Goal: Task Accomplishment & Management: Use online tool/utility

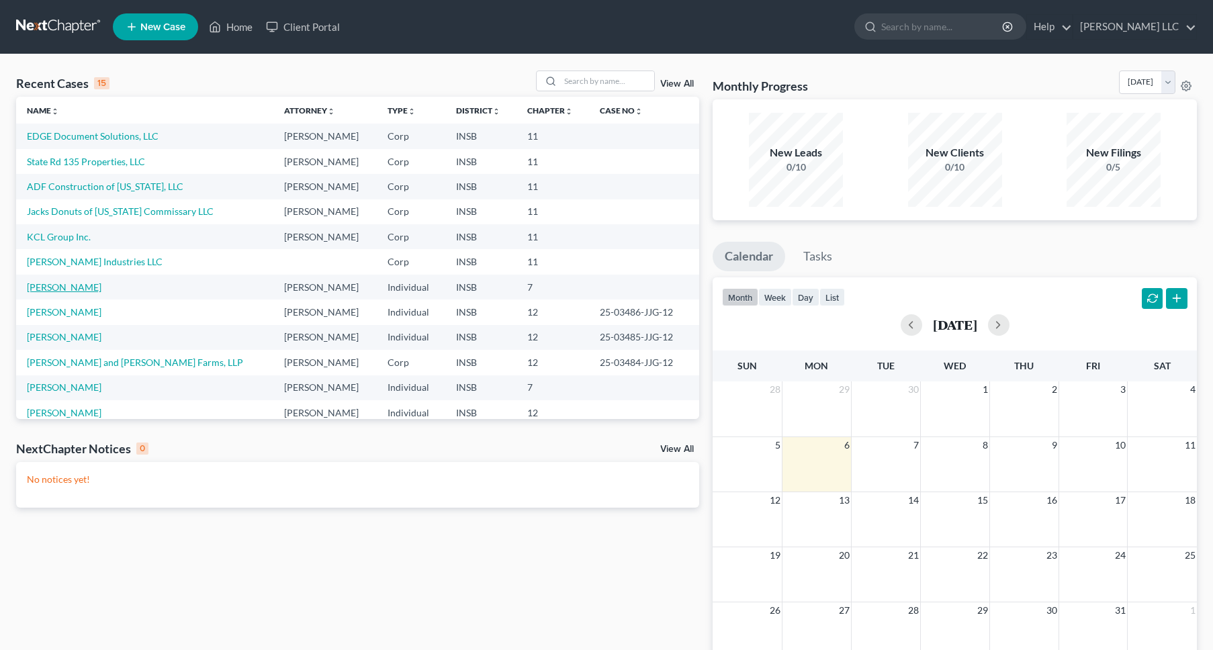
click at [65, 289] on link "[PERSON_NAME]" at bounding box center [64, 286] width 75 height 11
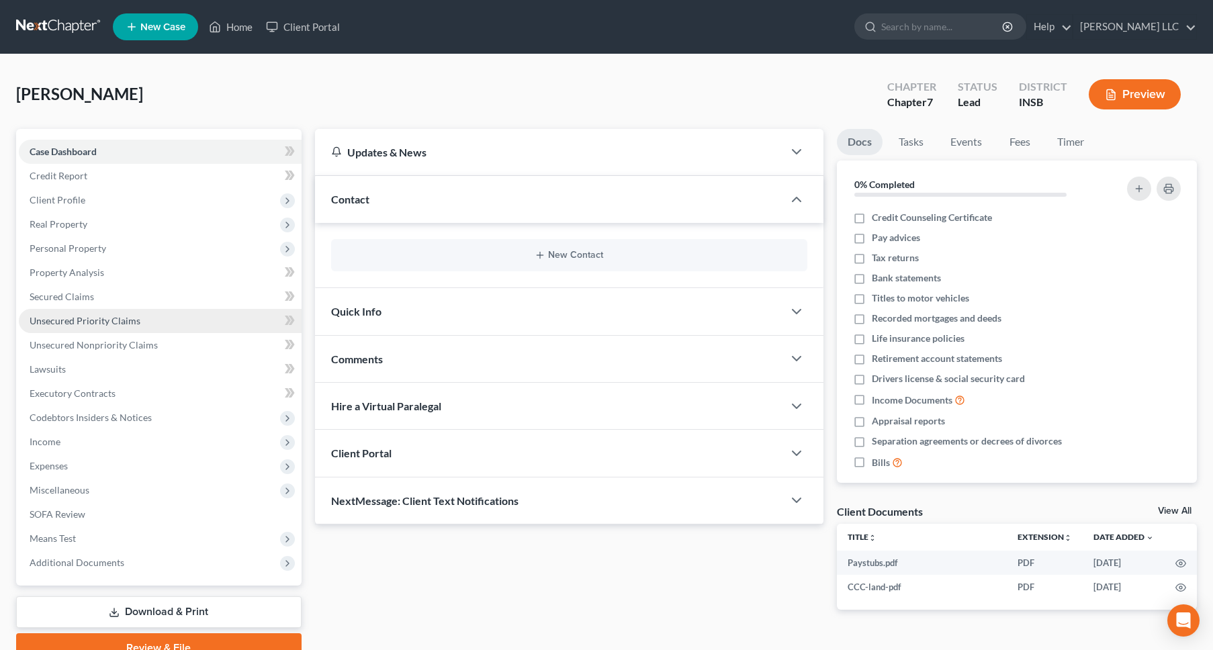
click at [73, 321] on span "Unsecured Priority Claims" at bounding box center [85, 320] width 111 height 11
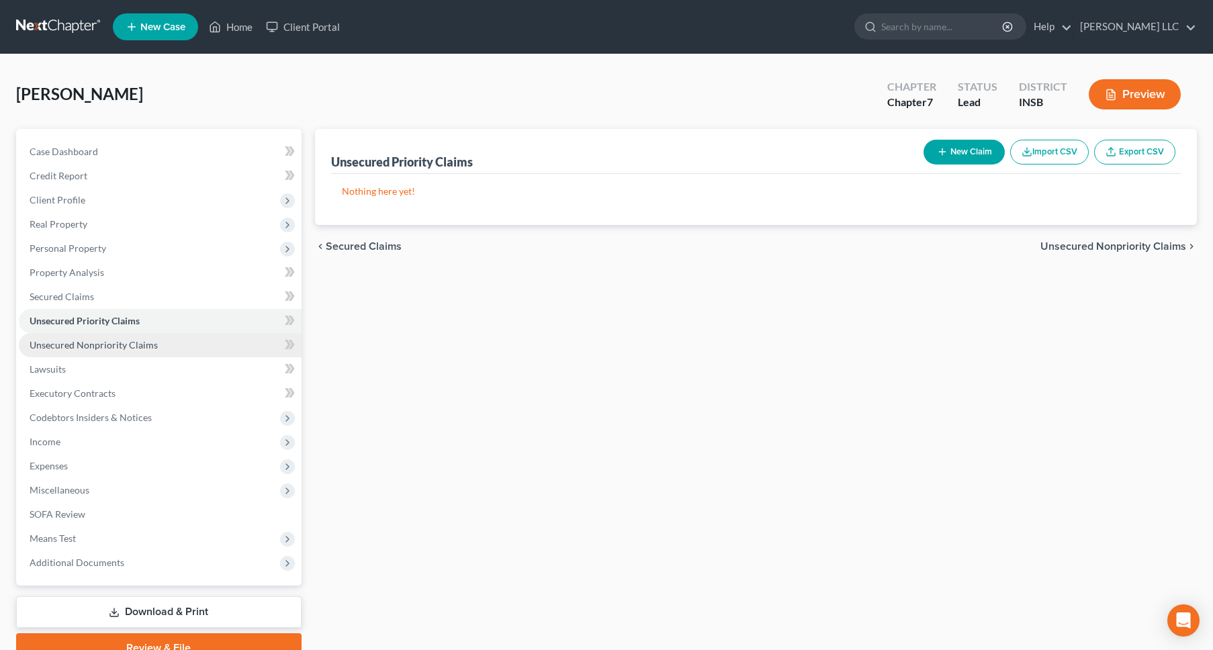
click at [64, 339] on span "Unsecured Nonpriority Claims" at bounding box center [94, 344] width 128 height 11
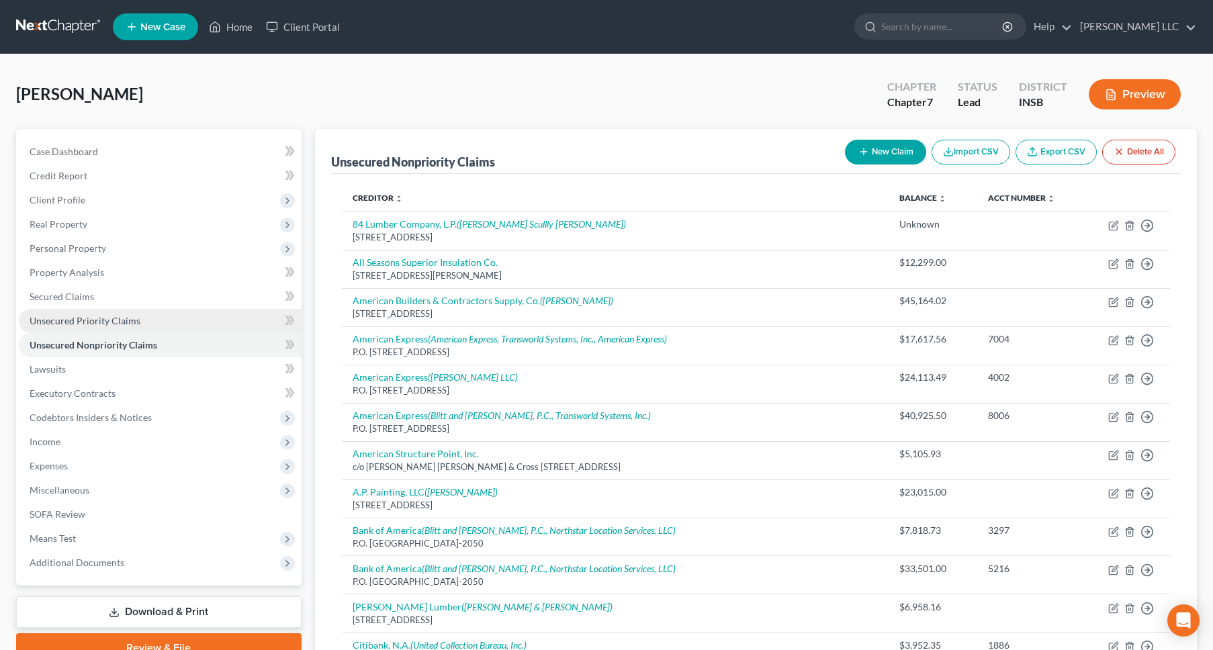
click at [75, 320] on span "Unsecured Priority Claims" at bounding box center [85, 320] width 111 height 11
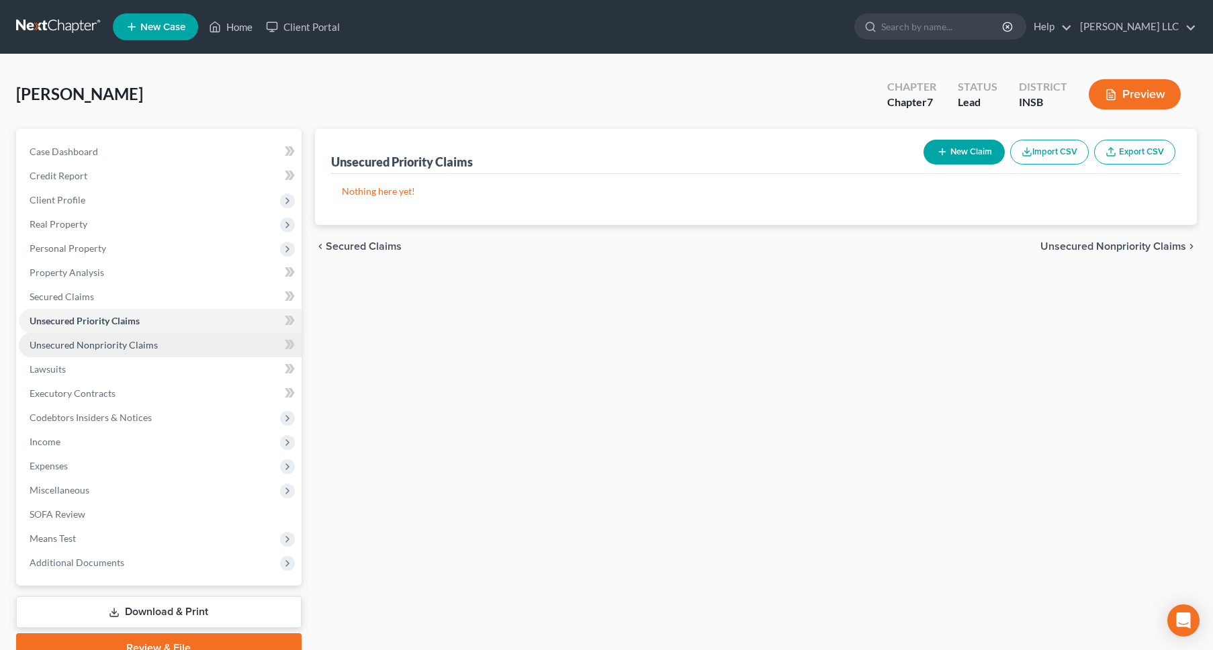
click at [73, 339] on span "Unsecured Nonpriority Claims" at bounding box center [94, 344] width 128 height 11
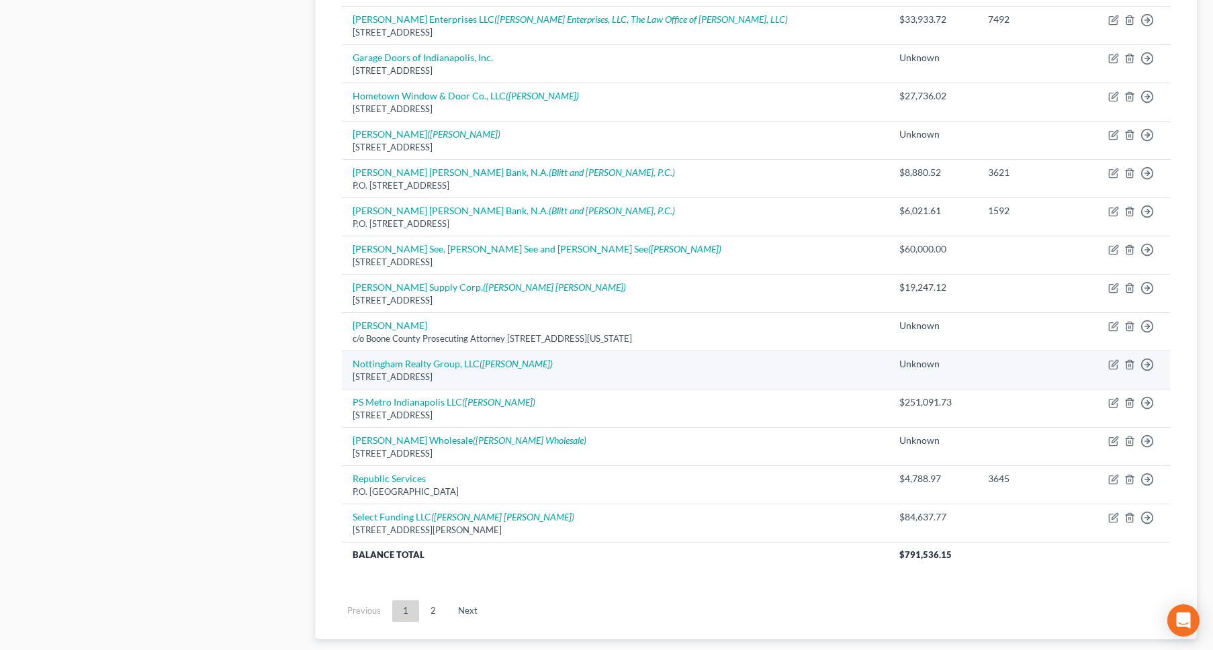
scroll to position [819, 0]
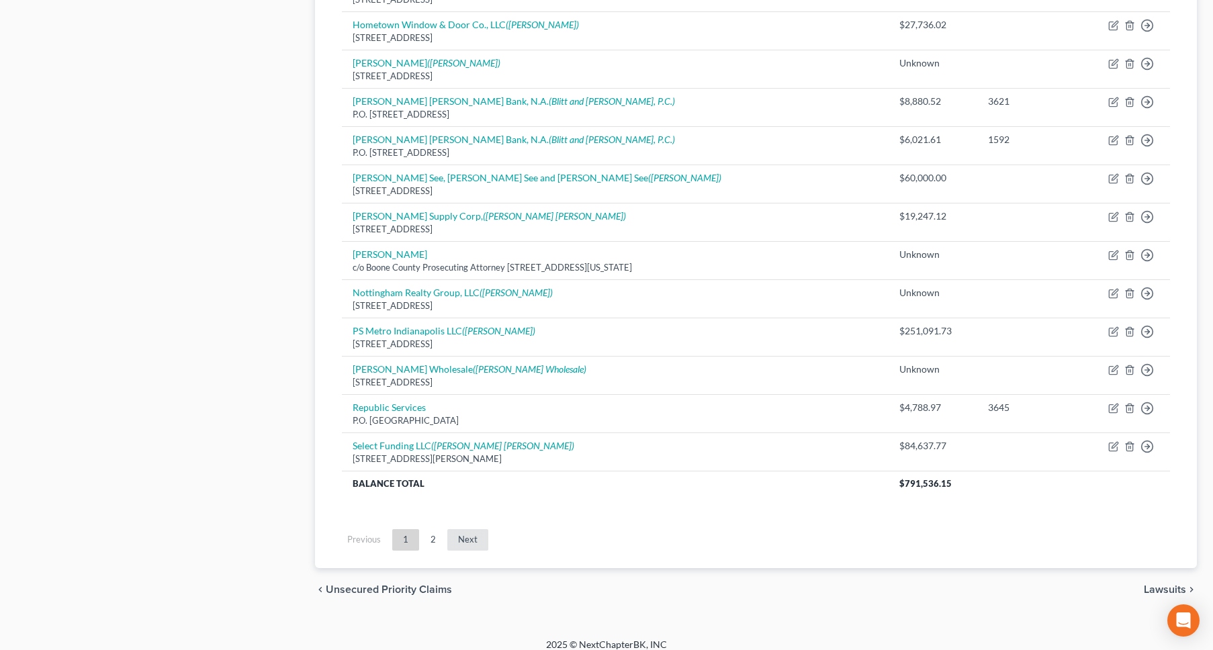
click at [458, 529] on link "Next" at bounding box center [467, 539] width 41 height 21
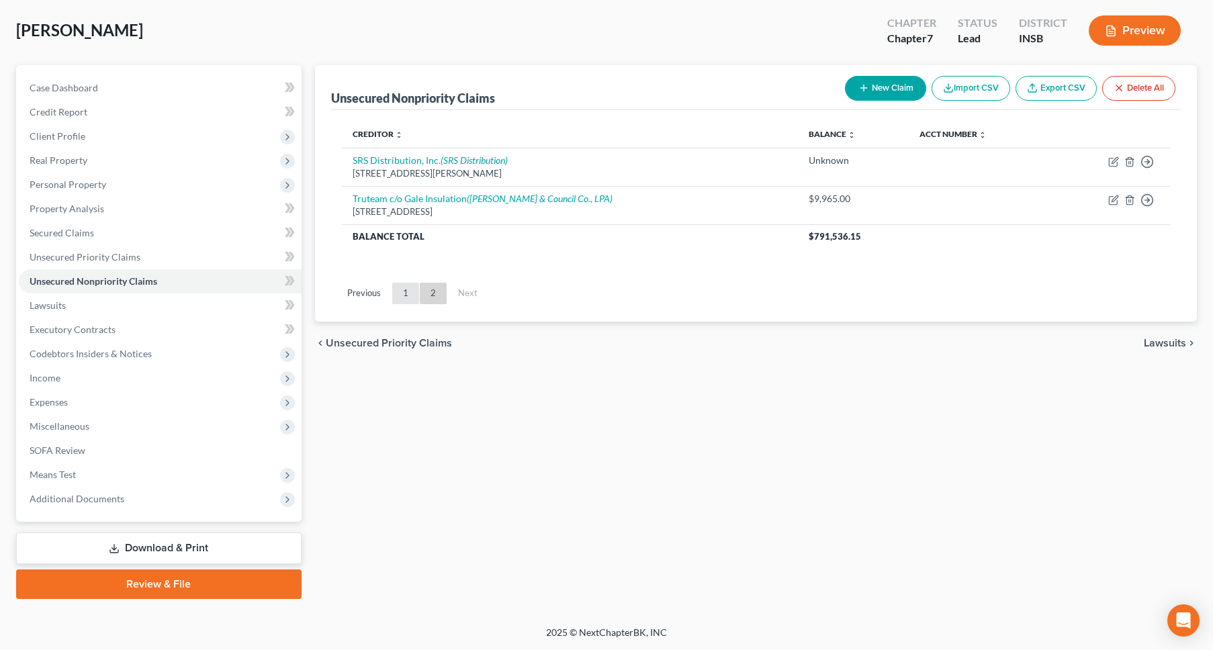
click at [407, 293] on link "1" at bounding box center [405, 293] width 27 height 21
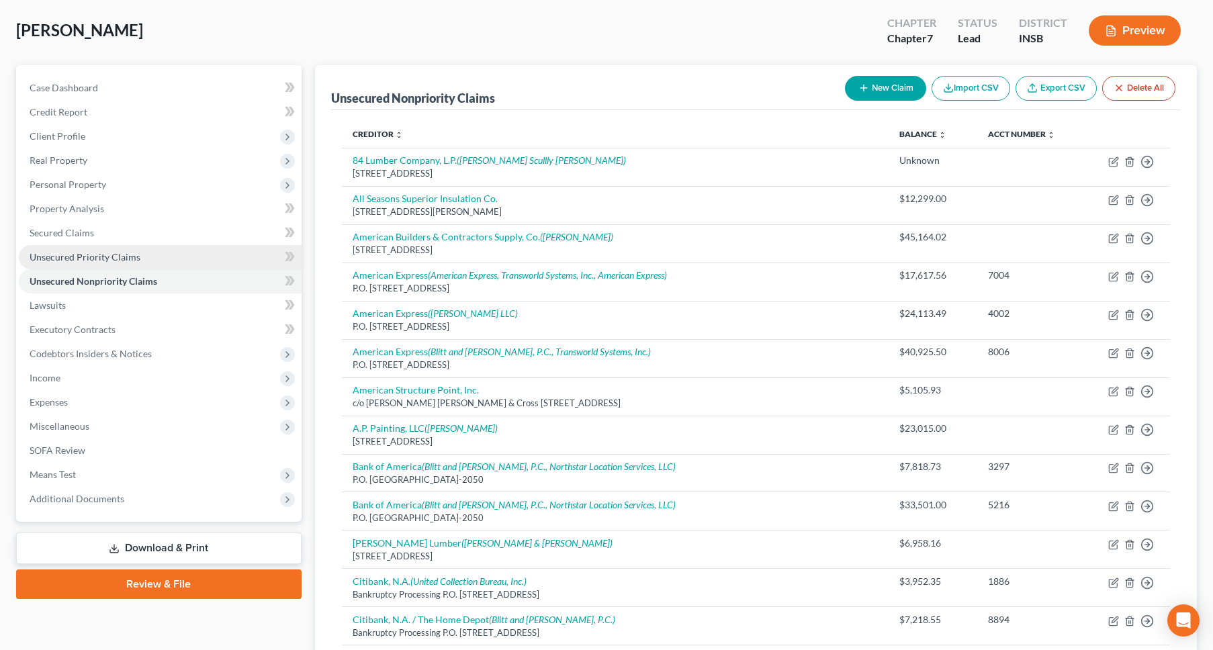
click at [110, 257] on span "Unsecured Priority Claims" at bounding box center [85, 256] width 111 height 11
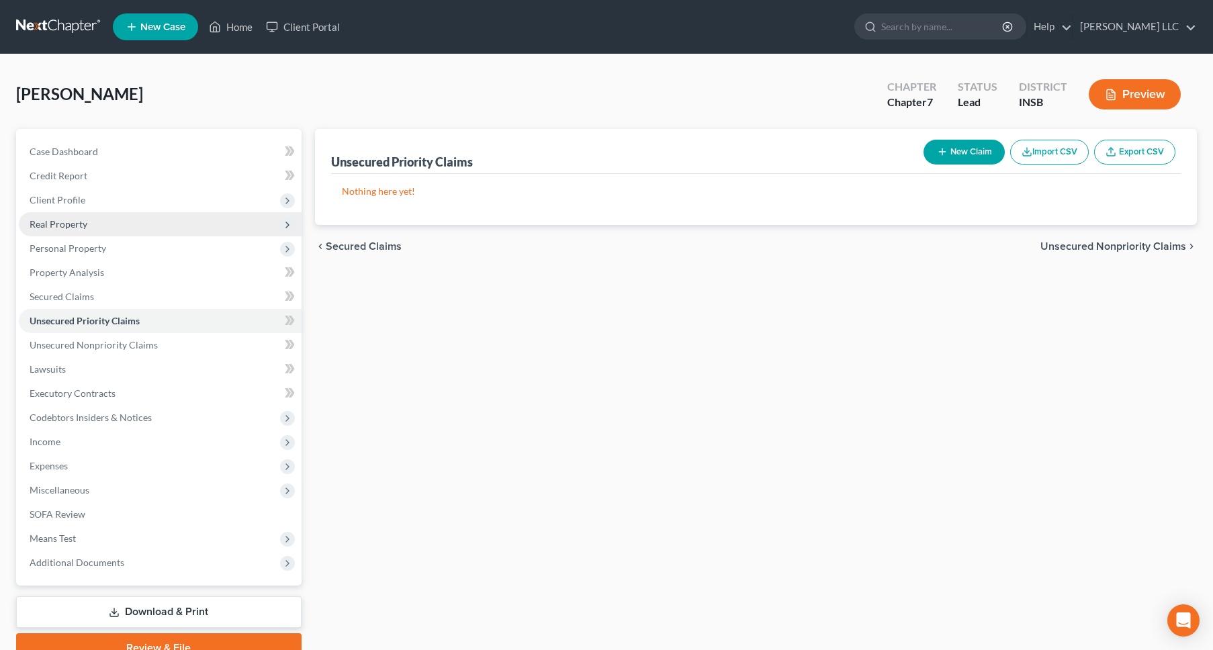
click at [60, 218] on span "Real Property" at bounding box center [59, 223] width 58 height 11
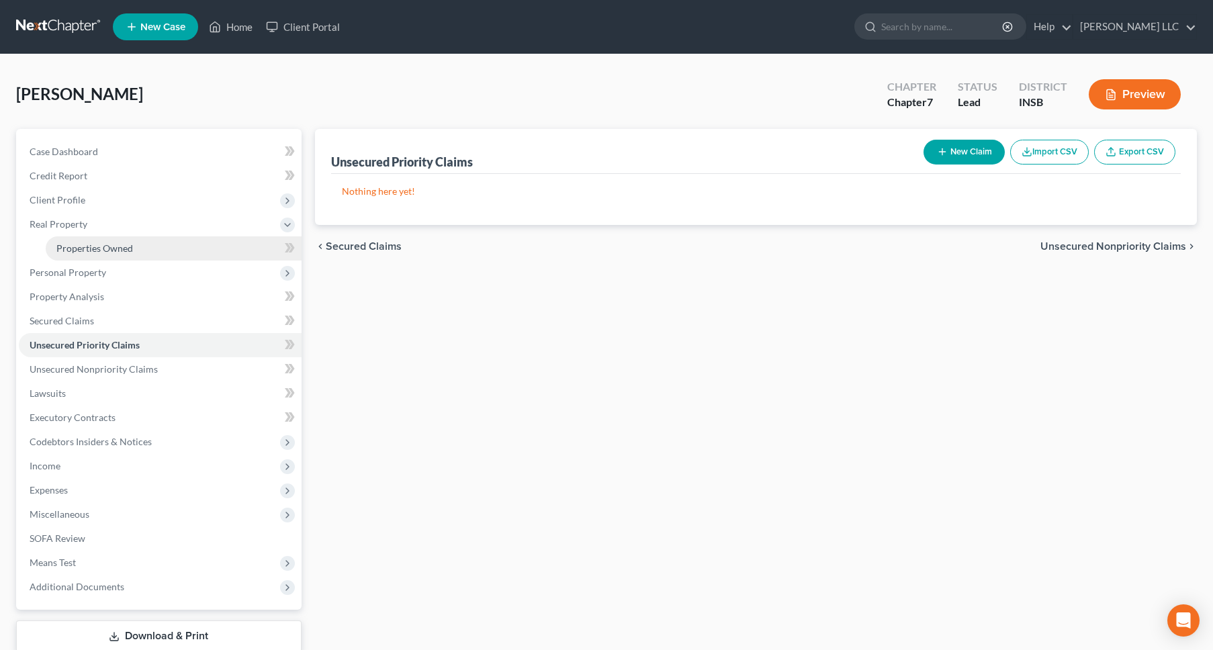
click at [83, 245] on span "Properties Owned" at bounding box center [94, 247] width 77 height 11
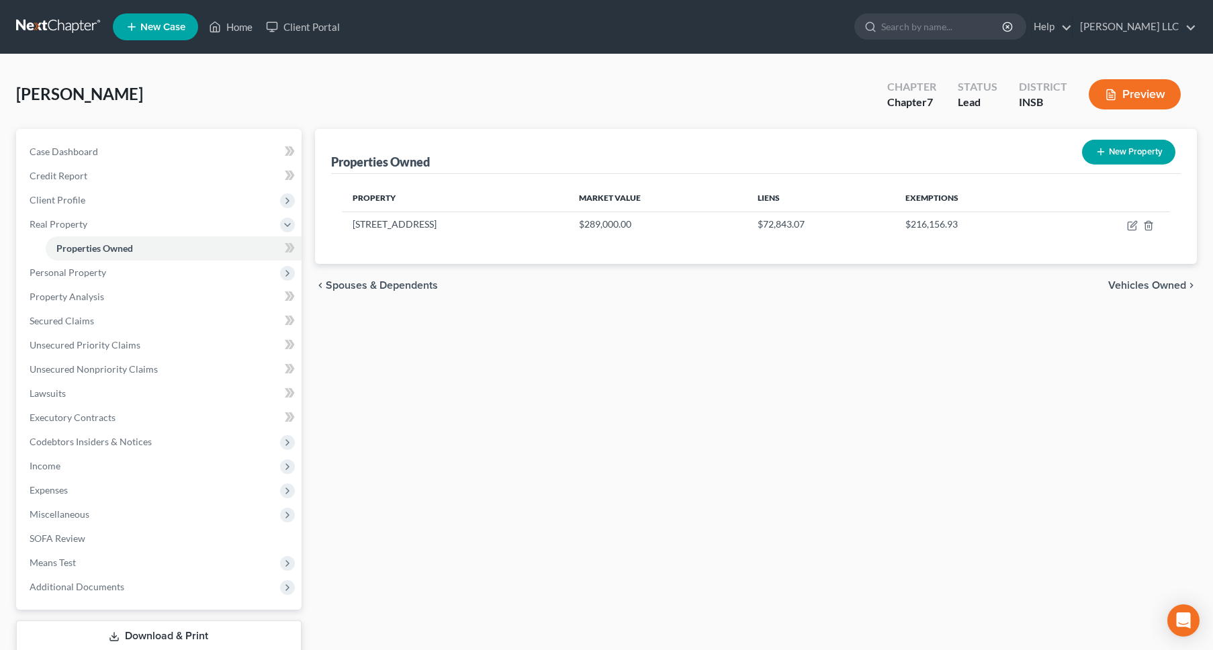
click at [1161, 94] on button "Preview" at bounding box center [1135, 94] width 92 height 30
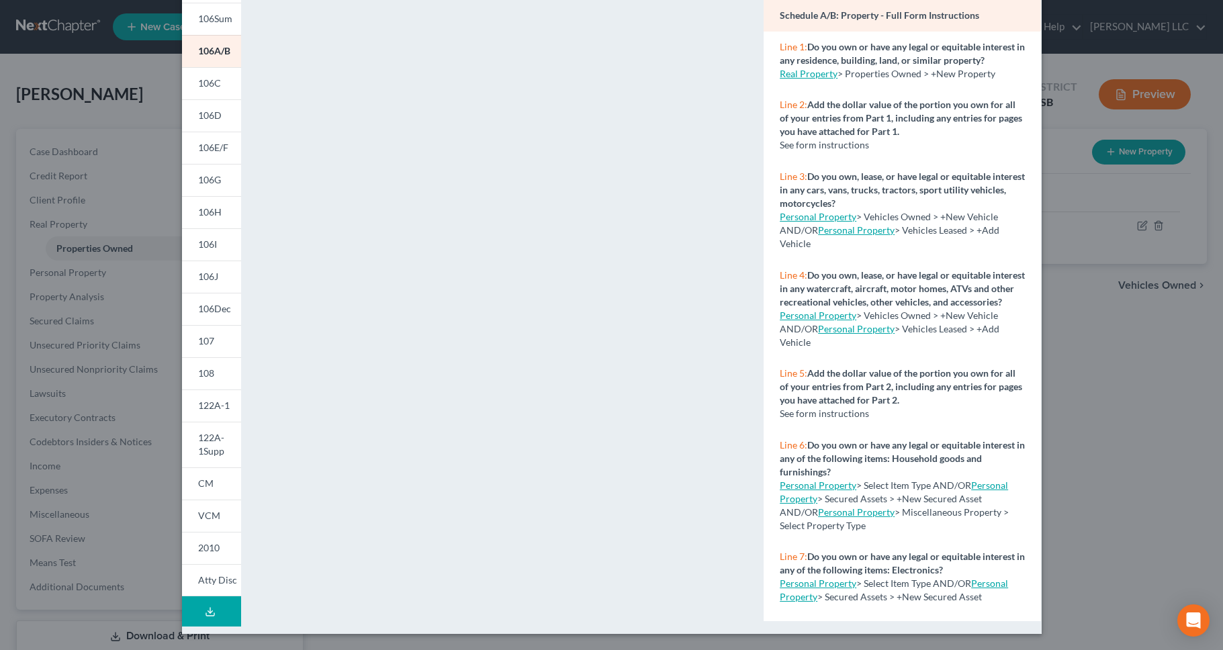
scroll to position [107, 0]
click at [204, 86] on span "106C" at bounding box center [209, 82] width 23 height 11
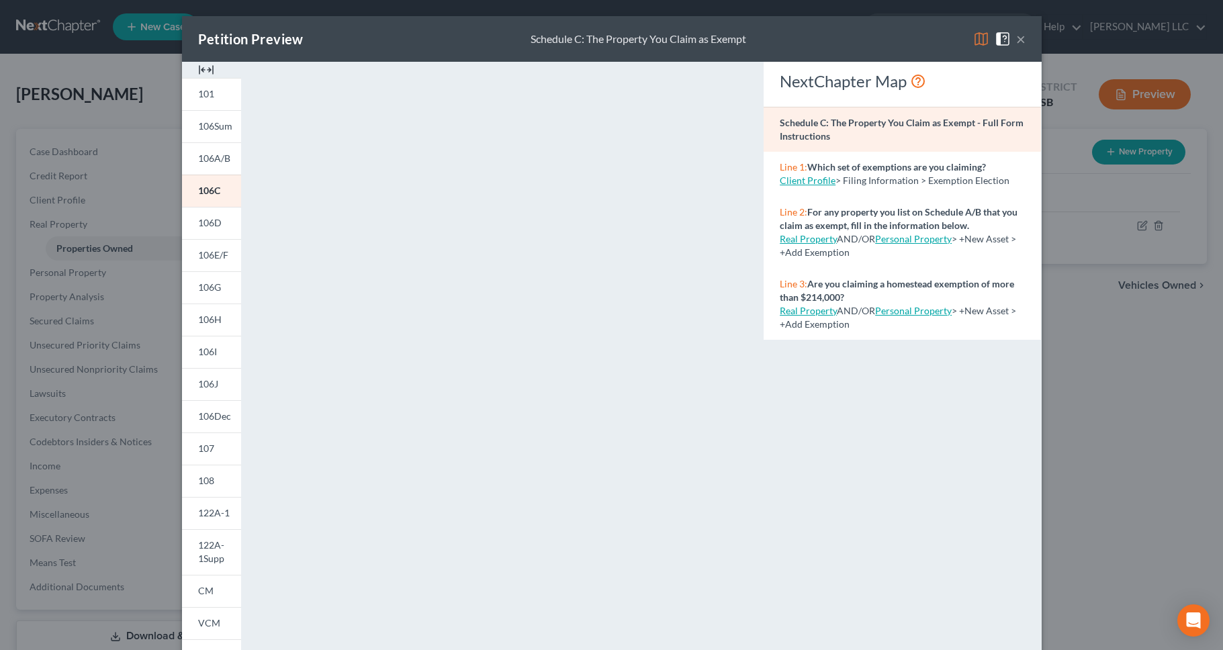
scroll to position [0, 0]
click at [208, 225] on span "106D" at bounding box center [210, 222] width 24 height 11
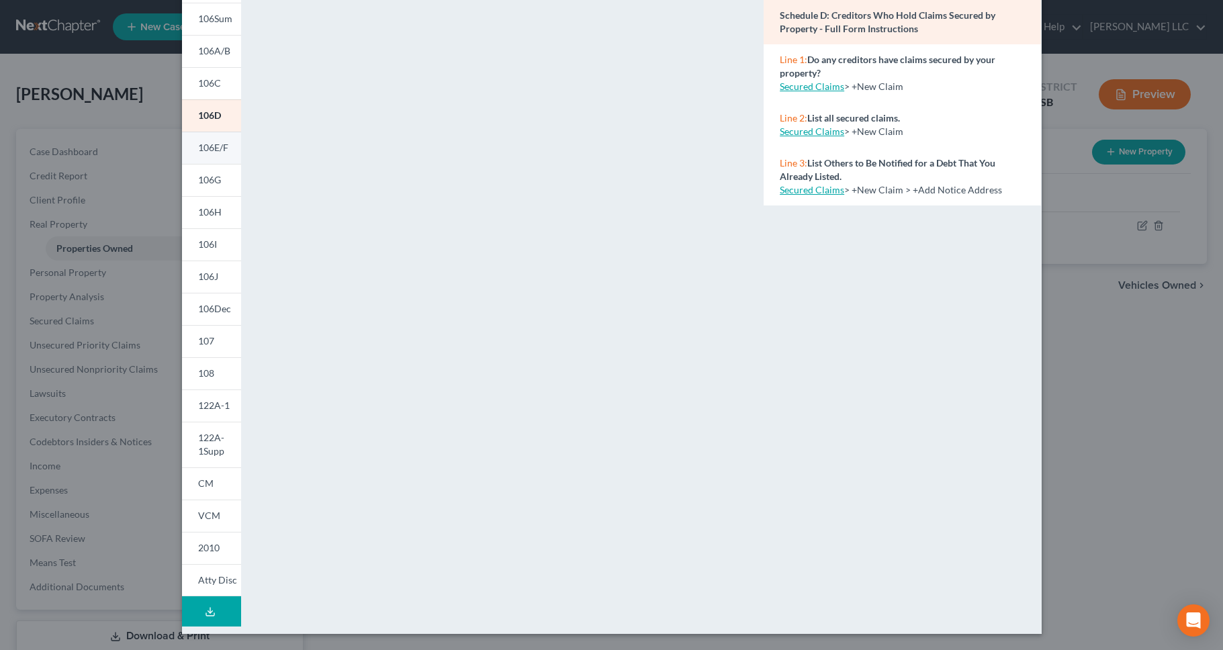
click at [209, 151] on span "106E/F" at bounding box center [213, 147] width 30 height 11
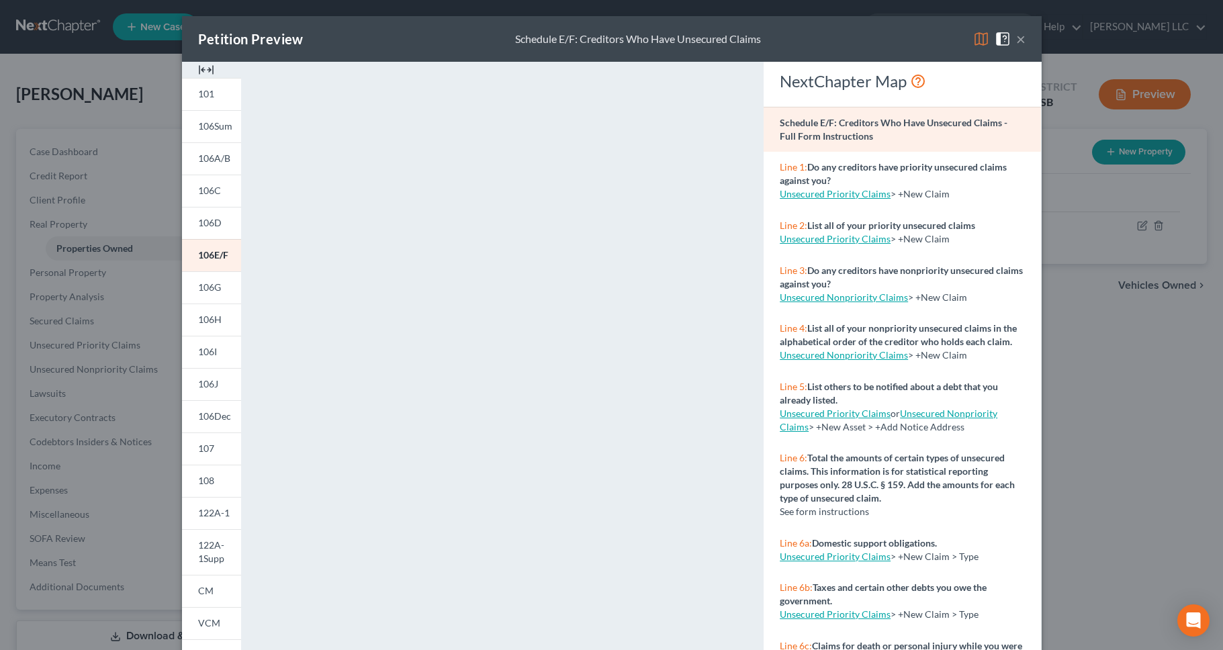
click at [1016, 39] on button "×" at bounding box center [1020, 39] width 9 height 16
